Goal: Task Accomplishment & Management: Manage account settings

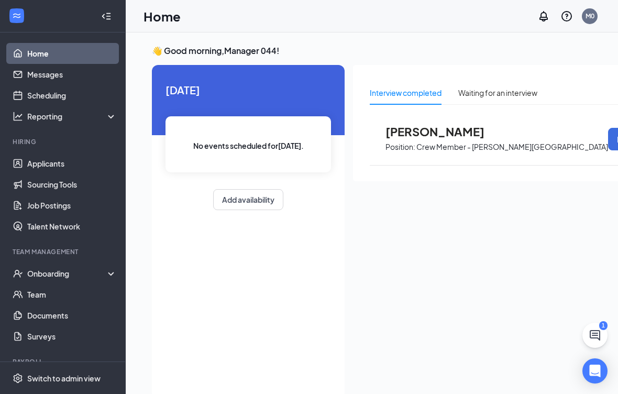
click at [48, 167] on link "Applicants" at bounding box center [72, 163] width 90 height 21
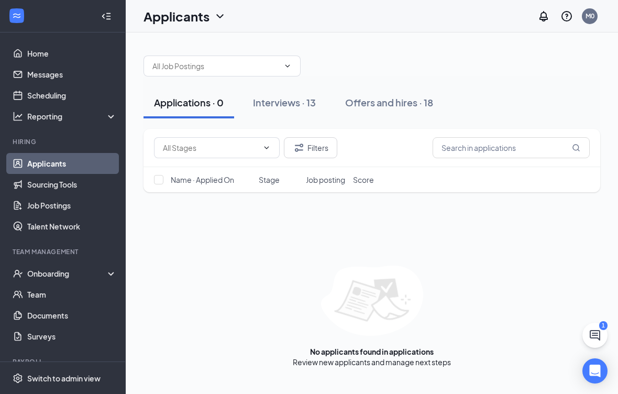
click at [286, 105] on div "Interviews · 13" at bounding box center [284, 102] width 63 height 13
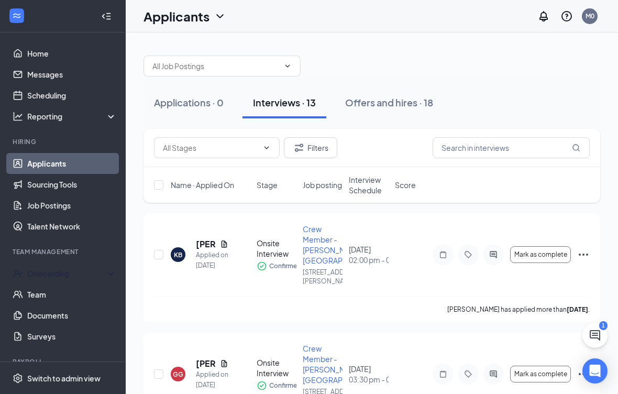
click at [46, 279] on div "Onboarding" at bounding box center [63, 273] width 126 height 21
click at [63, 269] on div "Onboarding" at bounding box center [67, 273] width 81 height 10
click at [36, 277] on div "Onboarding" at bounding box center [67, 273] width 81 height 10
click at [58, 296] on link "Overview" at bounding box center [72, 294] width 90 height 21
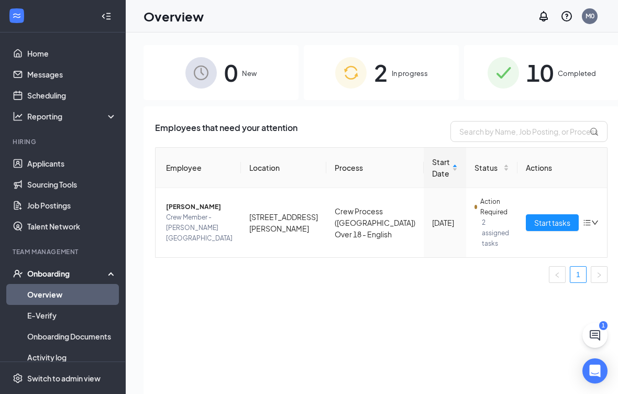
click at [393, 78] on span "In progress" at bounding box center [410, 73] width 36 height 10
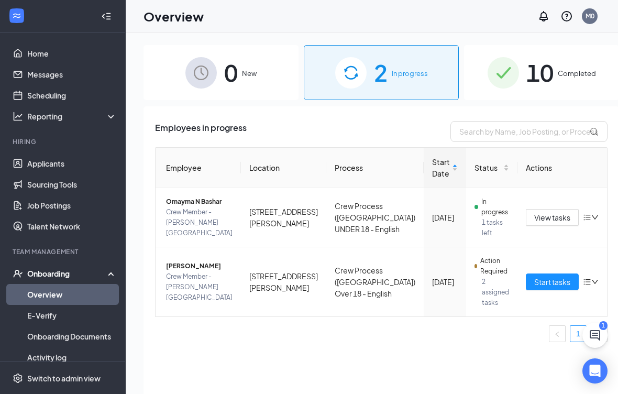
click at [534, 217] on span "View tasks" at bounding box center [552, 218] width 36 height 12
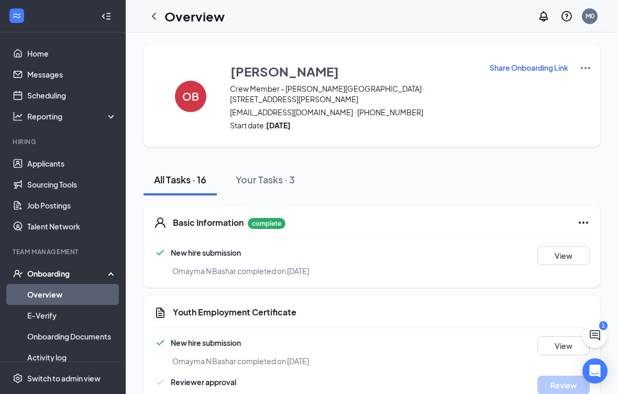
click at [284, 306] on h5 "Youth Employment Certificate" at bounding box center [235, 312] width 124 height 12
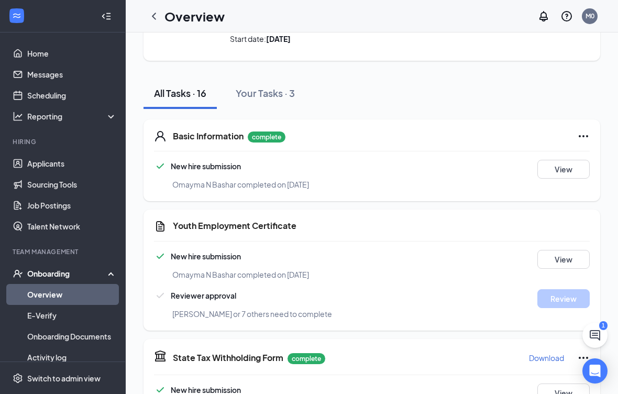
scroll to position [87, 0]
click at [568, 252] on button "View" at bounding box center [563, 258] width 52 height 19
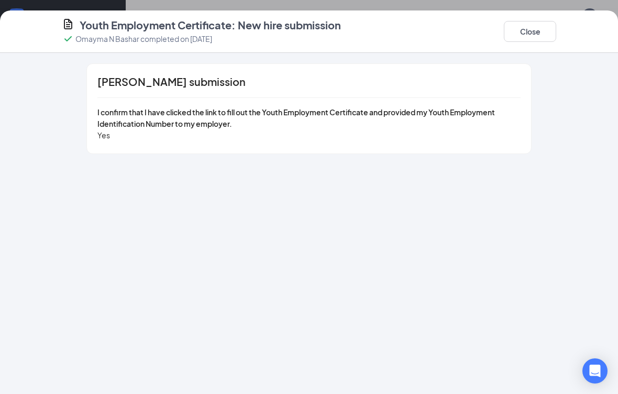
click at [529, 28] on button "Close" at bounding box center [530, 31] width 52 height 21
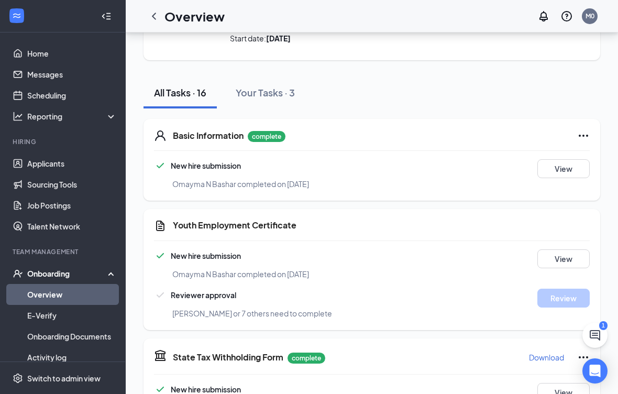
scroll to position [98, 0]
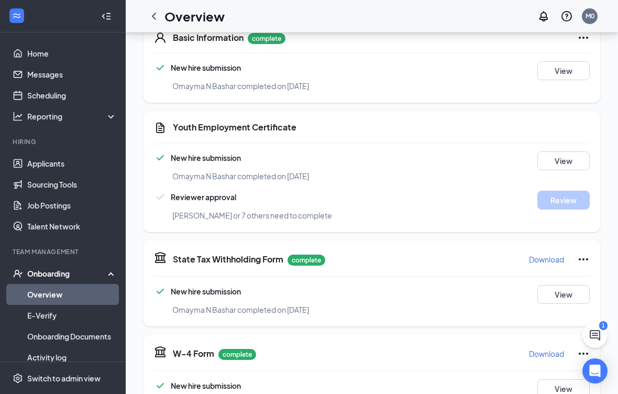
click at [230, 153] on span "New hire submission" at bounding box center [206, 157] width 70 height 9
click at [306, 175] on div "New hire submission Omayma N Bashar completed on [DATE] View Reviewer approval …" at bounding box center [372, 186] width 436 height 70
click at [307, 211] on span "[PERSON_NAME] or 7 others need to complete" at bounding box center [252, 215] width 160 height 9
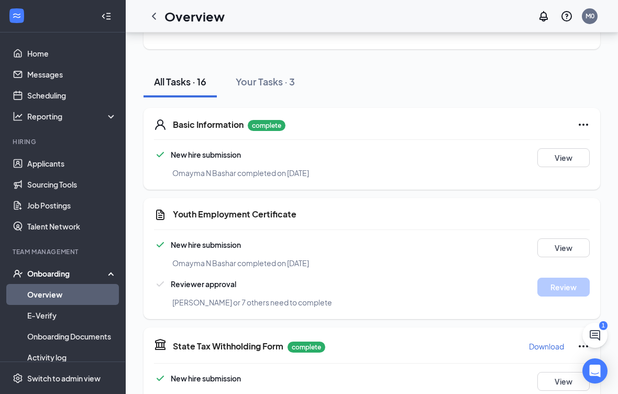
scroll to position [0, 0]
click at [559, 238] on button "View" at bounding box center [563, 247] width 52 height 19
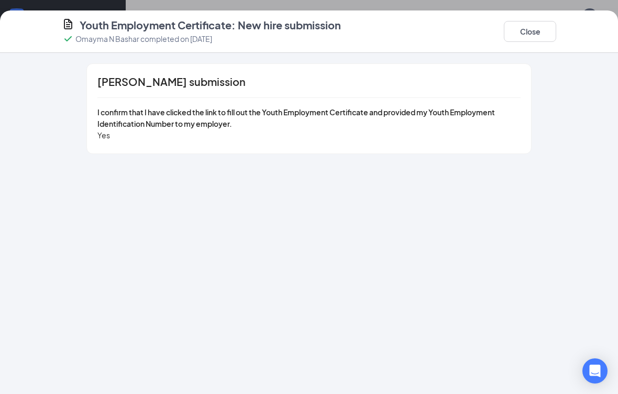
click at [532, 31] on button "Close" at bounding box center [530, 31] width 52 height 21
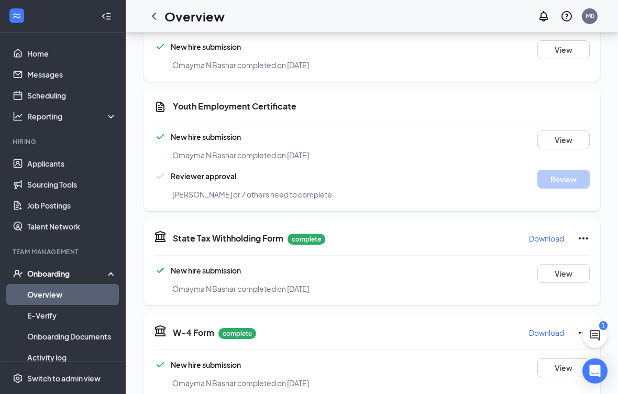
scroll to position [19, 0]
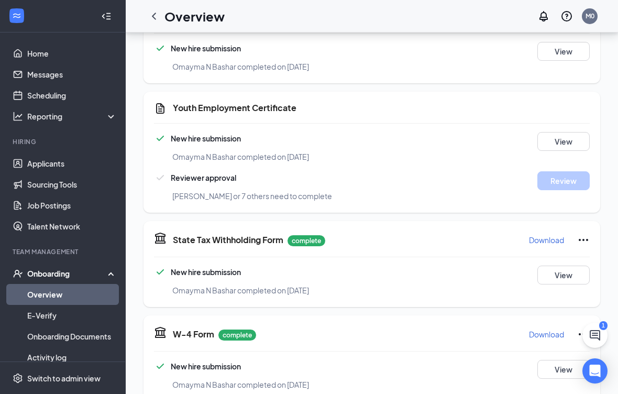
click at [225, 102] on h5 "Youth Employment Certificate" at bounding box center [235, 108] width 124 height 12
click at [166, 102] on icon "CustomFormIcon" at bounding box center [160, 108] width 13 height 13
click at [158, 105] on div "Youth Employment Certificate New hire submission Omayma N Bashar completed on […" at bounding box center [372, 152] width 457 height 121
click at [235, 102] on h5 "Youth Employment Certificate" at bounding box center [235, 108] width 124 height 12
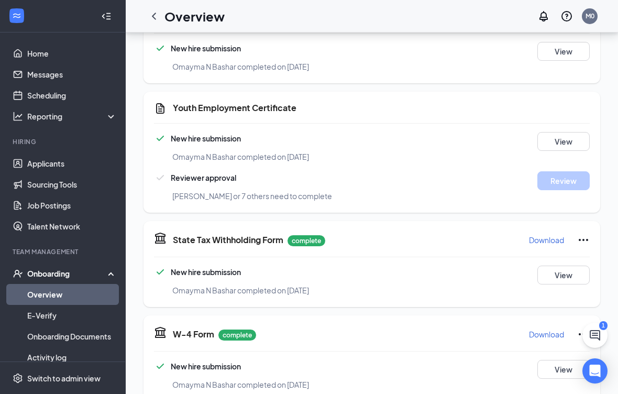
click at [233, 106] on div "Youth Employment Certificate New hire submission Omayma N Bashar completed on […" at bounding box center [372, 152] width 457 height 121
click at [232, 102] on h5 "Youth Employment Certificate" at bounding box center [235, 108] width 124 height 12
click at [152, 14] on icon "ChevronLeft" at bounding box center [154, 16] width 13 height 13
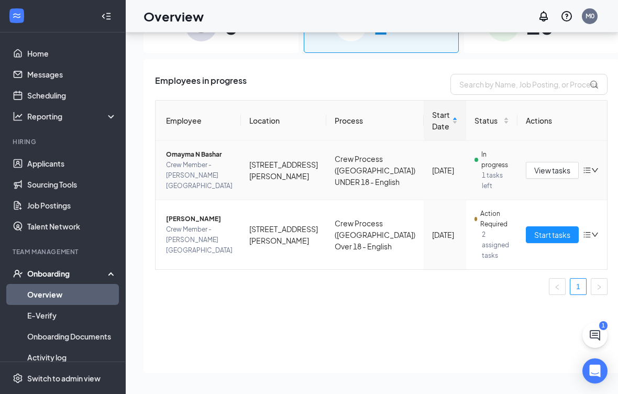
click at [592, 168] on icon "down" at bounding box center [595, 170] width 6 height 4
